Goal: Information Seeking & Learning: Learn about a topic

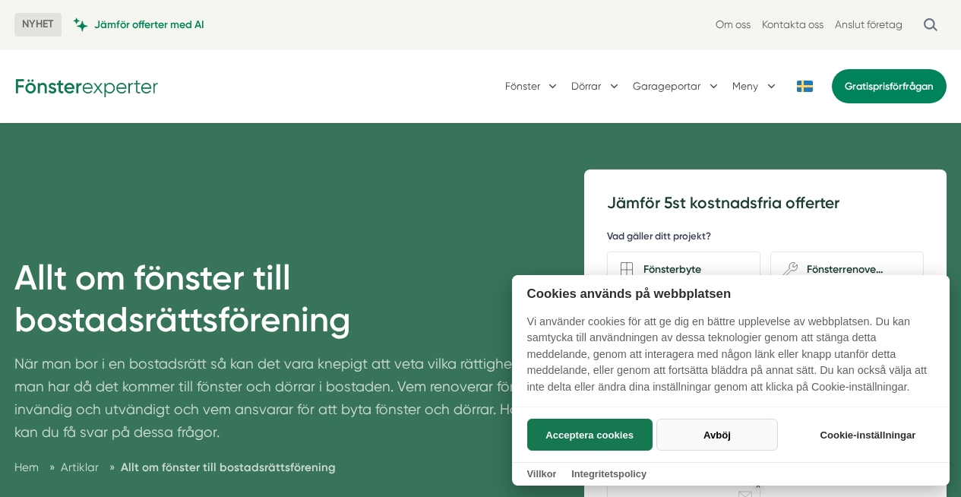
click at [737, 439] on button "Avböj" at bounding box center [717, 435] width 121 height 32
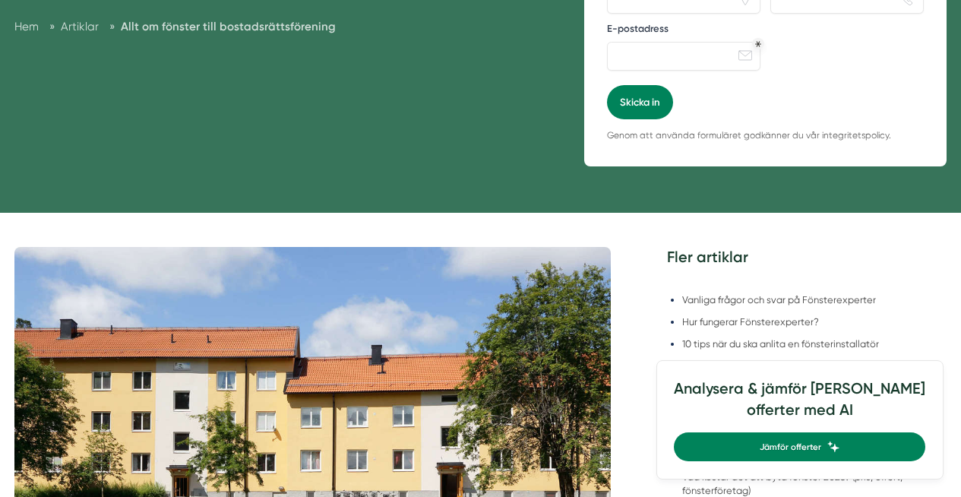
scroll to position [410, 0]
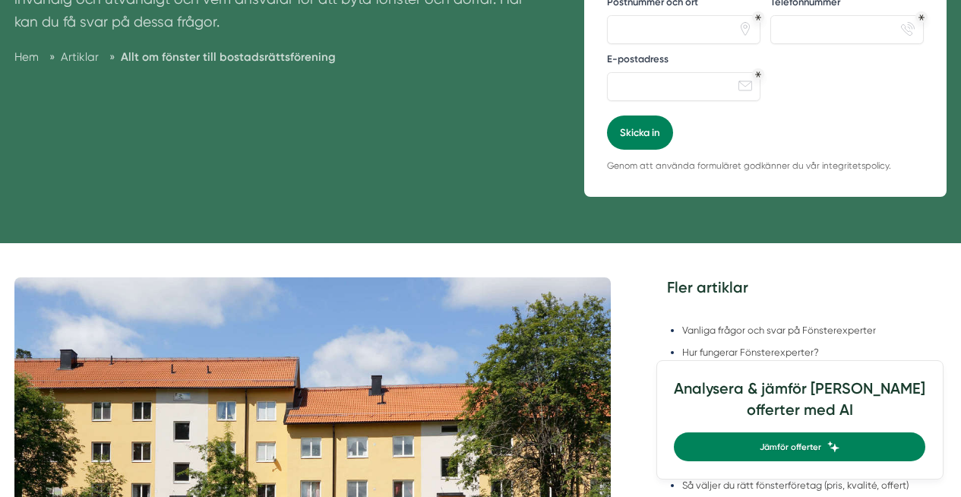
click at [204, 59] on span "Allt om fönster till bostadsrättsförening" at bounding box center [228, 57] width 215 height 14
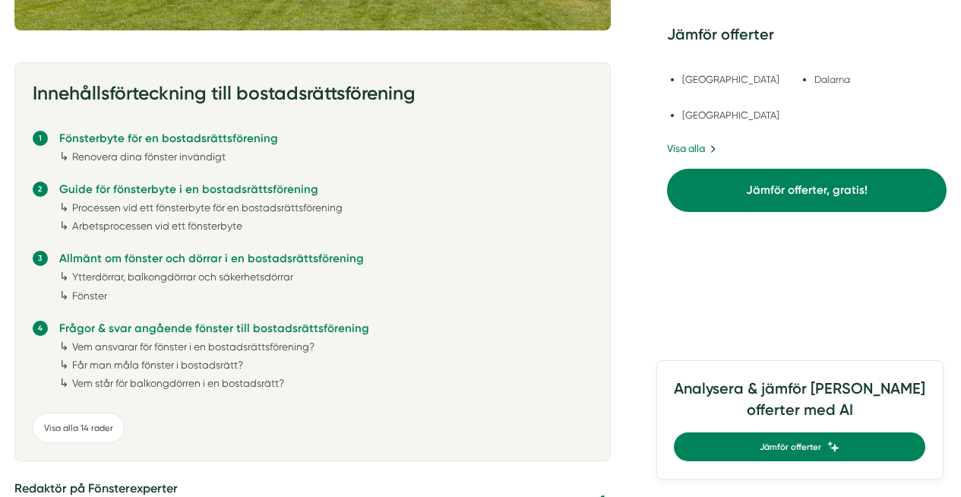
scroll to position [1008, 0]
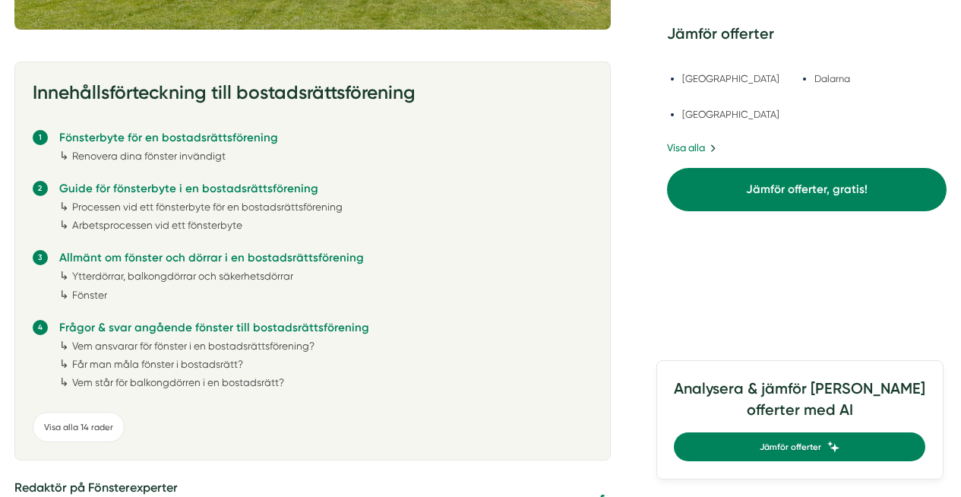
click at [96, 293] on link "Fönster" at bounding box center [89, 295] width 35 height 12
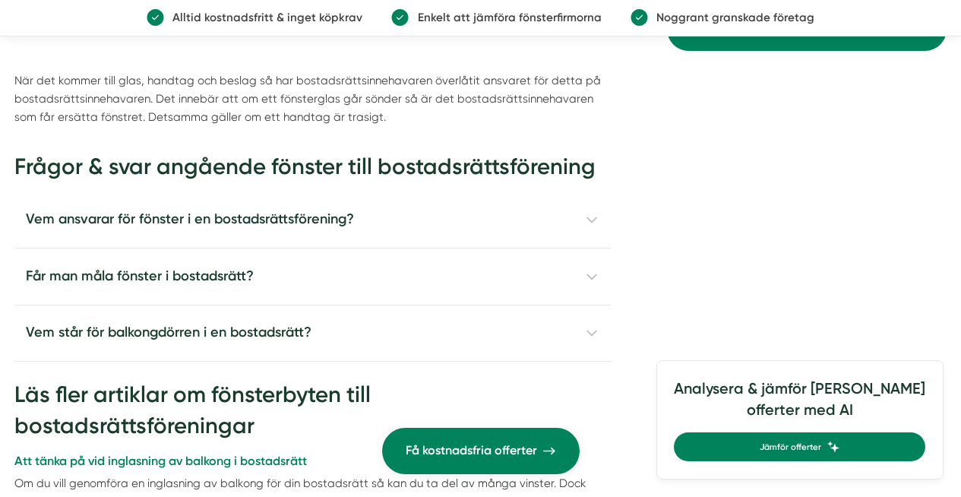
scroll to position [3789, 0]
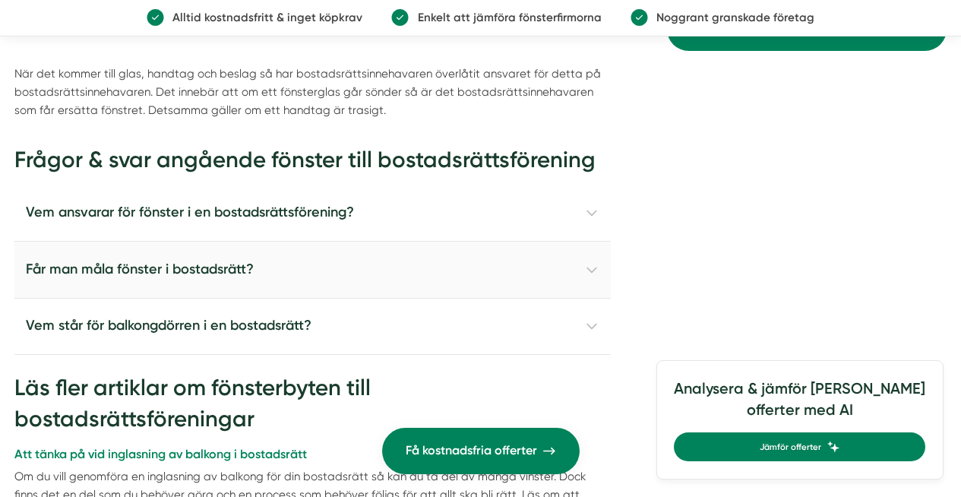
click at [591, 242] on h4 "Får man måla fönster i bostadsrätt?" at bounding box center [312, 270] width 597 height 57
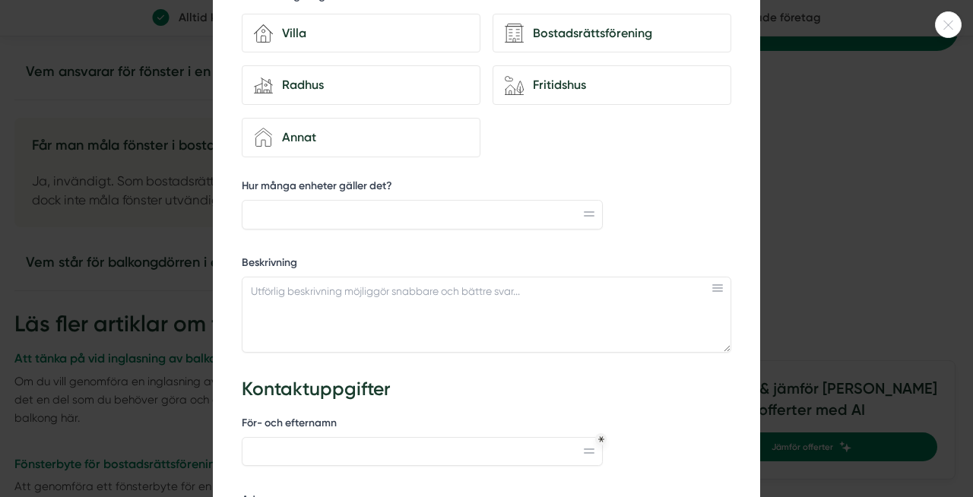
scroll to position [327, 0]
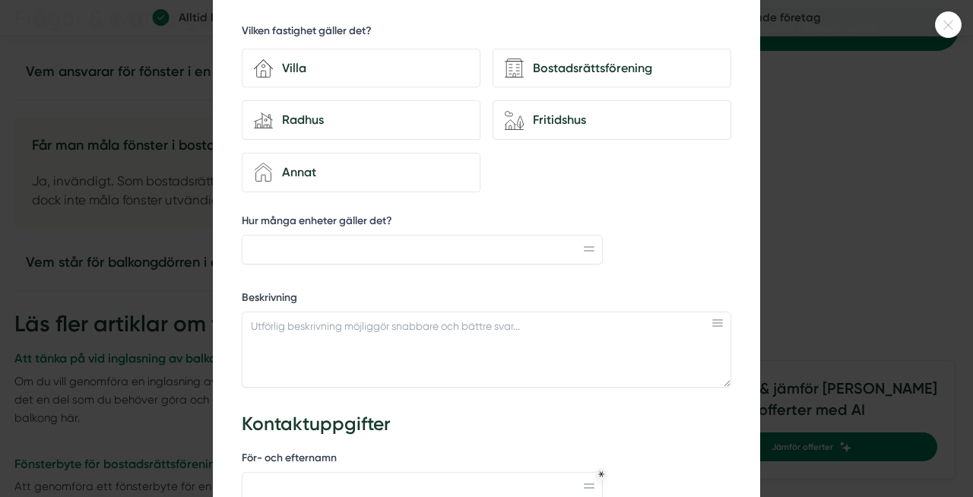
scroll to position [1008, 0]
